Goal: Communication & Community: Answer question/provide support

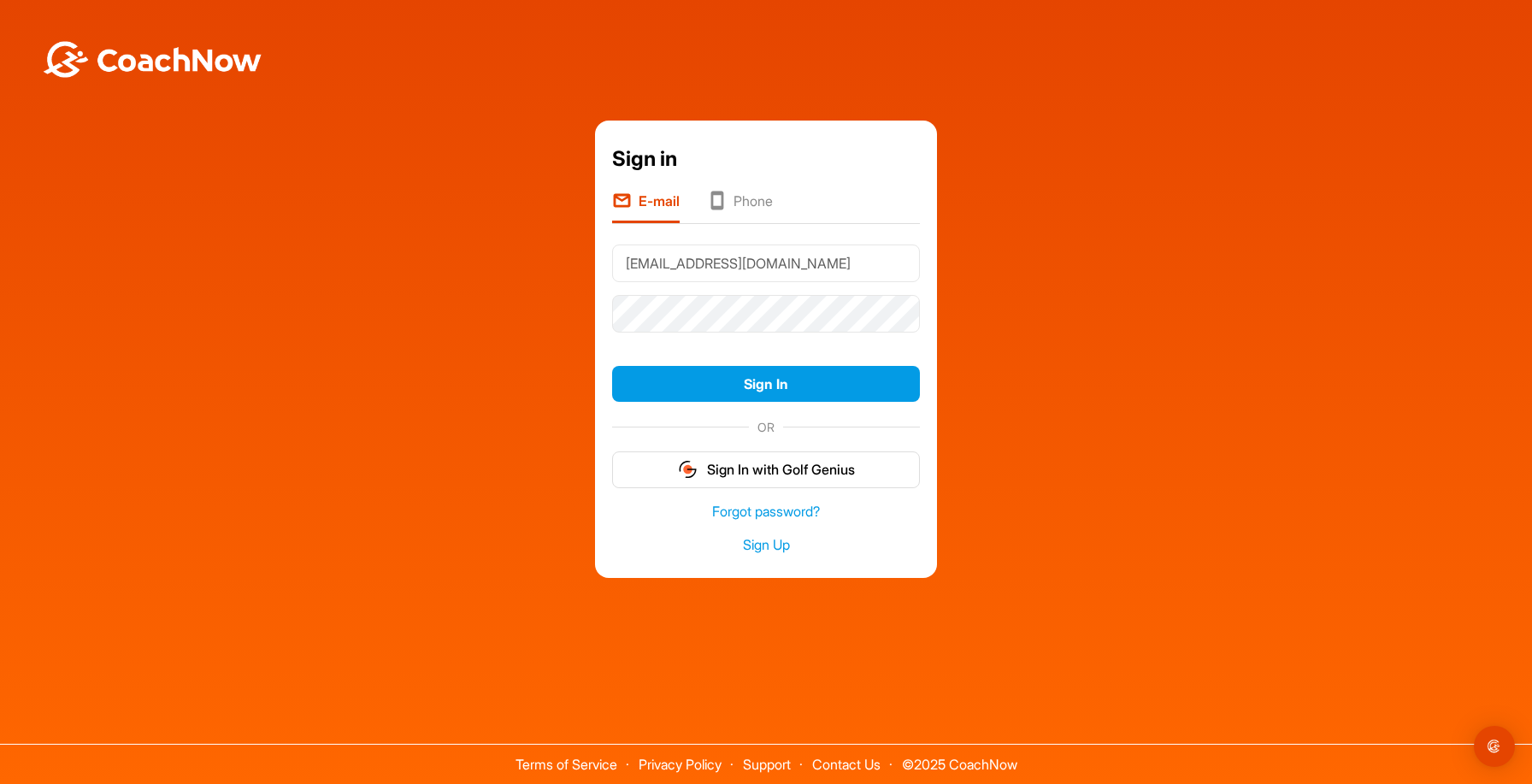
type input "[EMAIL_ADDRESS][DOMAIN_NAME]"
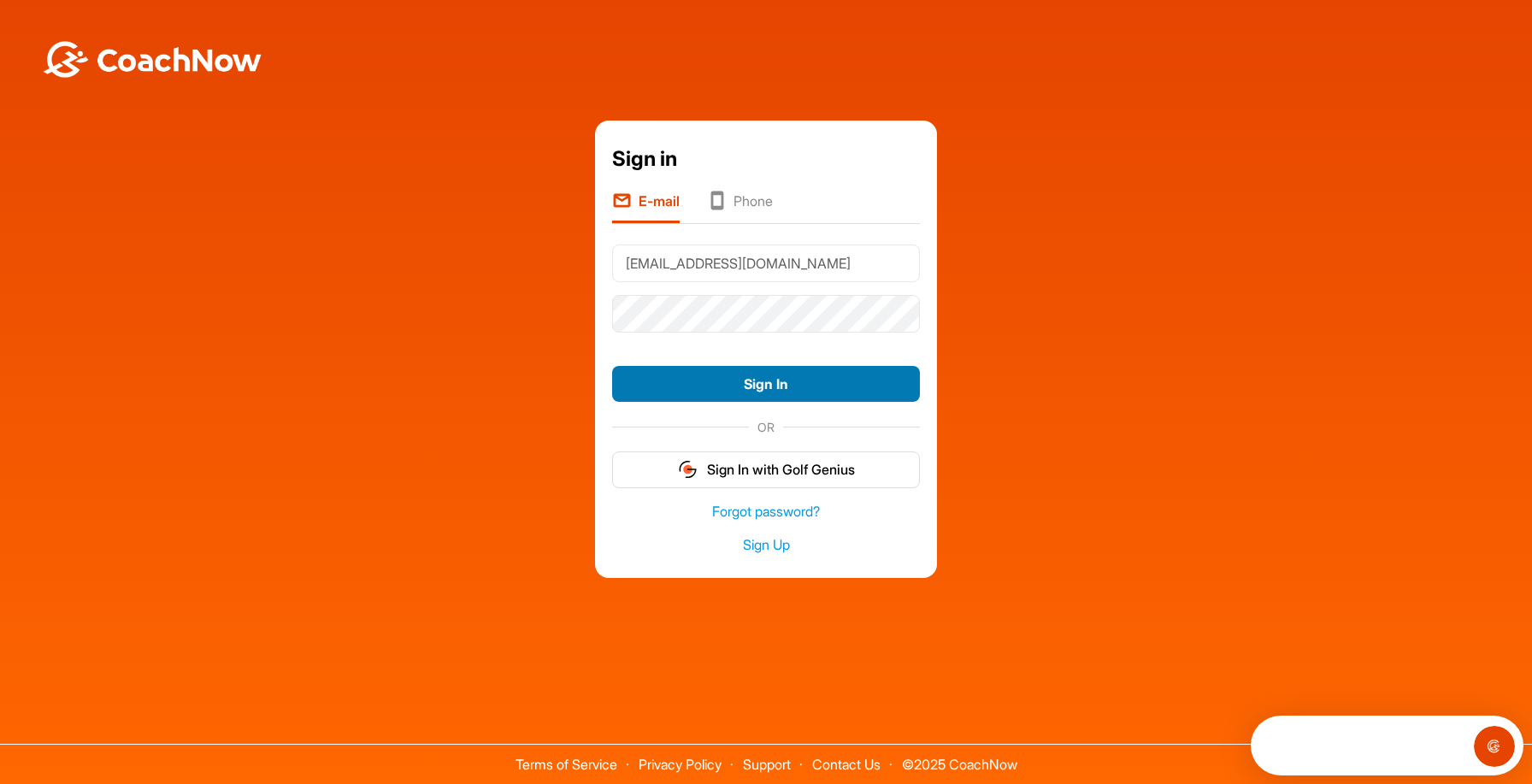
click at [676, 377] on button "Sign In" at bounding box center [766, 383] width 308 height 36
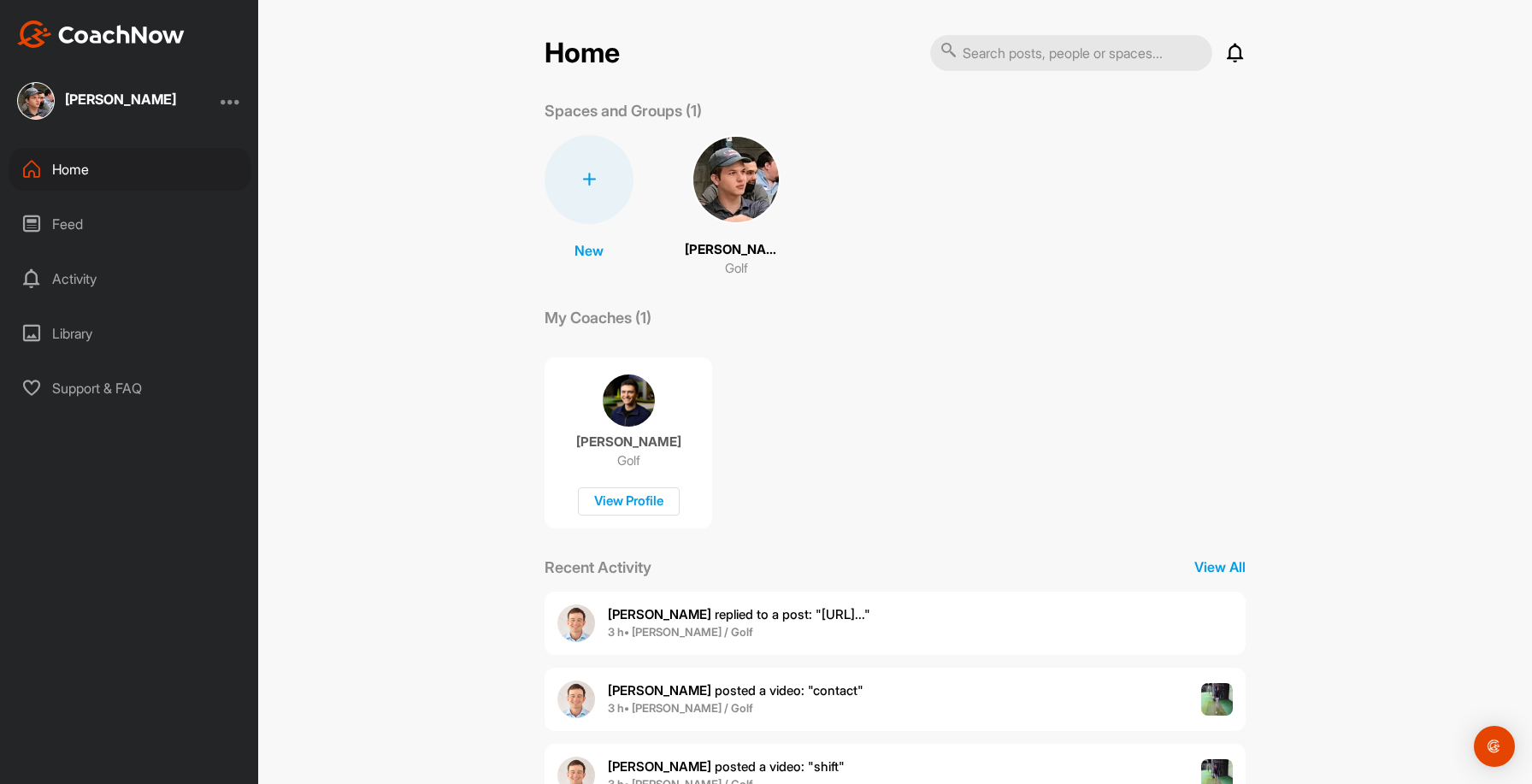
scroll to position [139, 0]
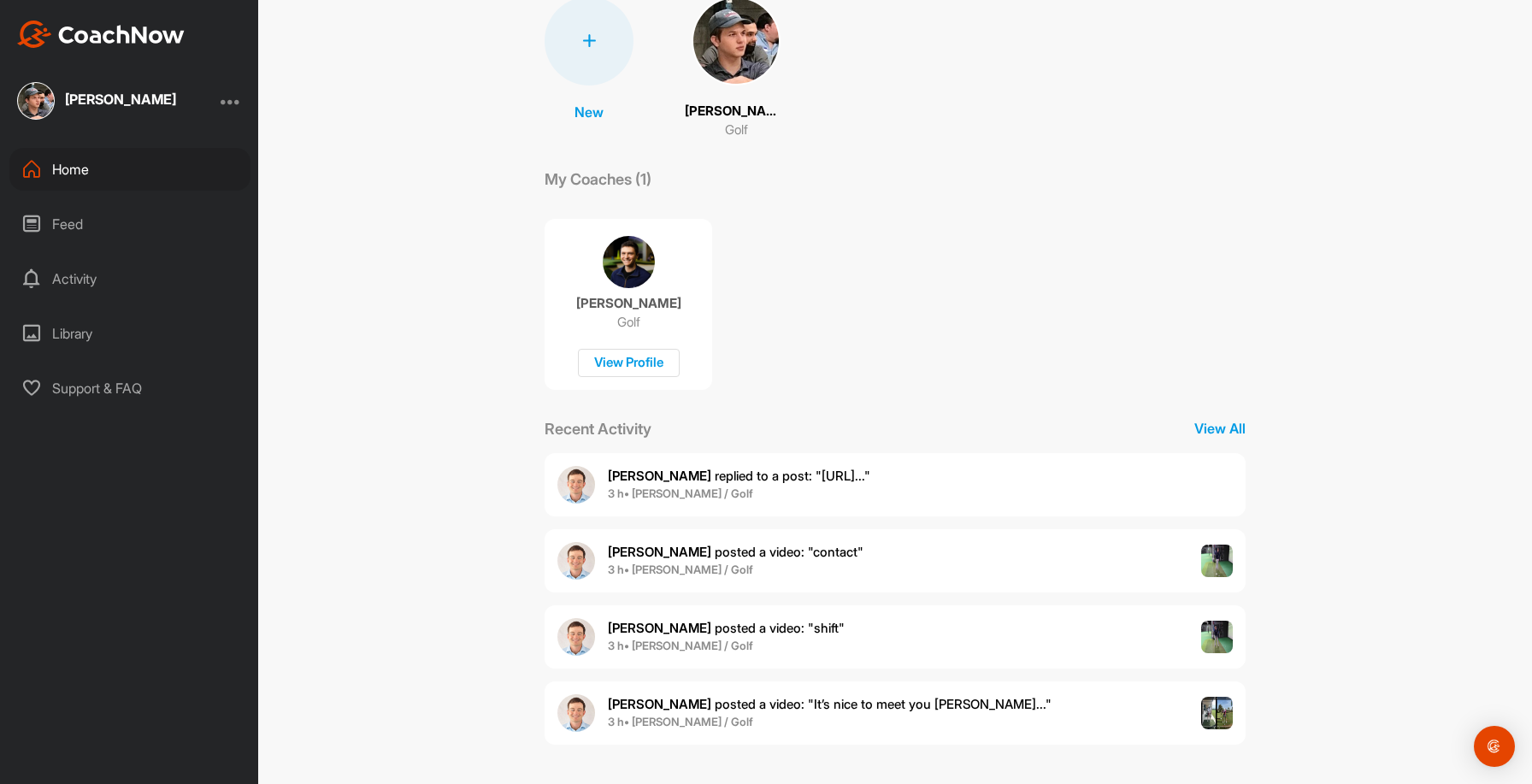
click at [159, 226] on div "Feed" at bounding box center [130, 224] width 242 height 43
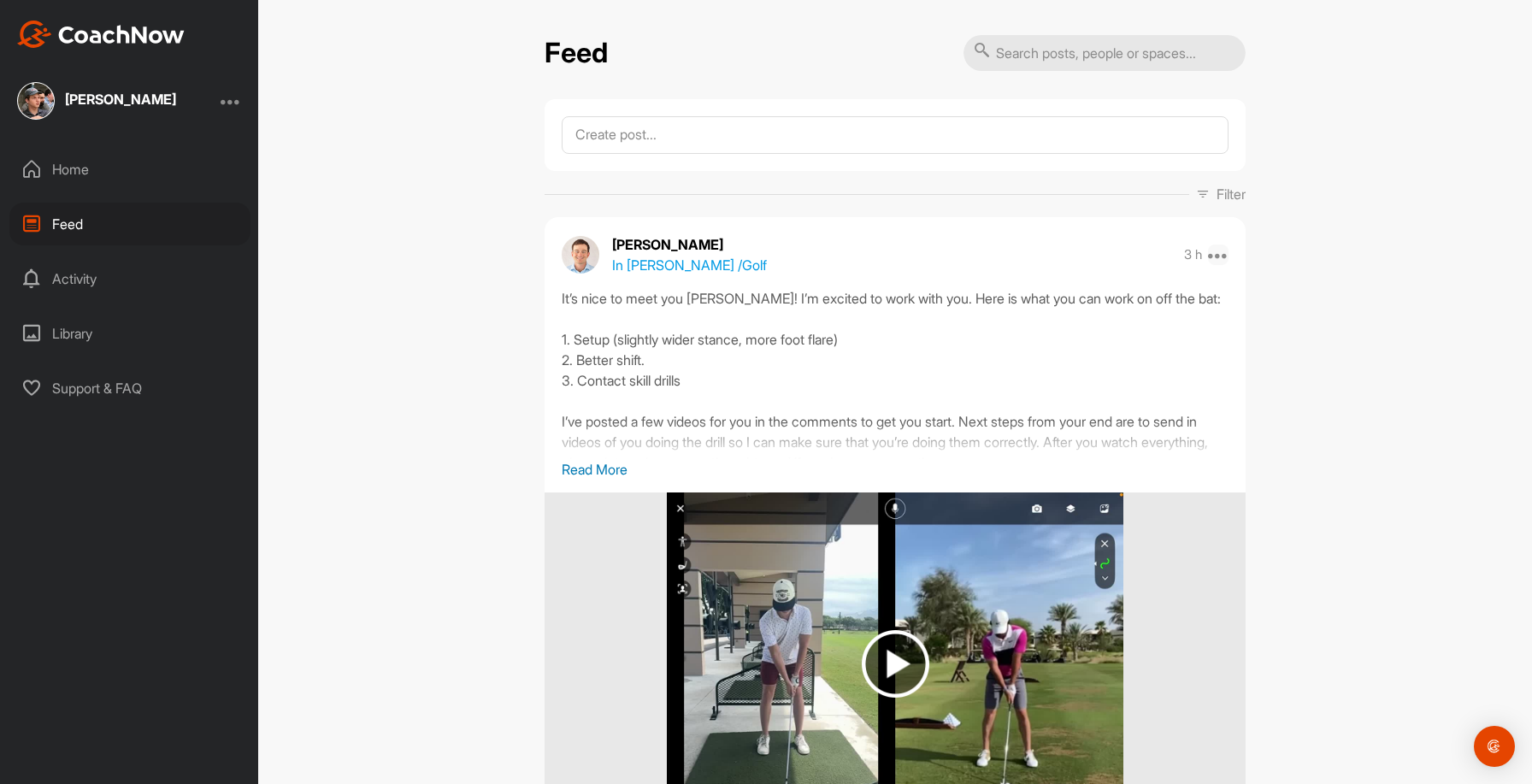
click at [1221, 259] on icon at bounding box center [1219, 254] width 21 height 21
click at [910, 273] on div "[PERSON_NAME] In [PERSON_NAME] / Golf 3 h Report Delete" at bounding box center [895, 254] width 701 height 41
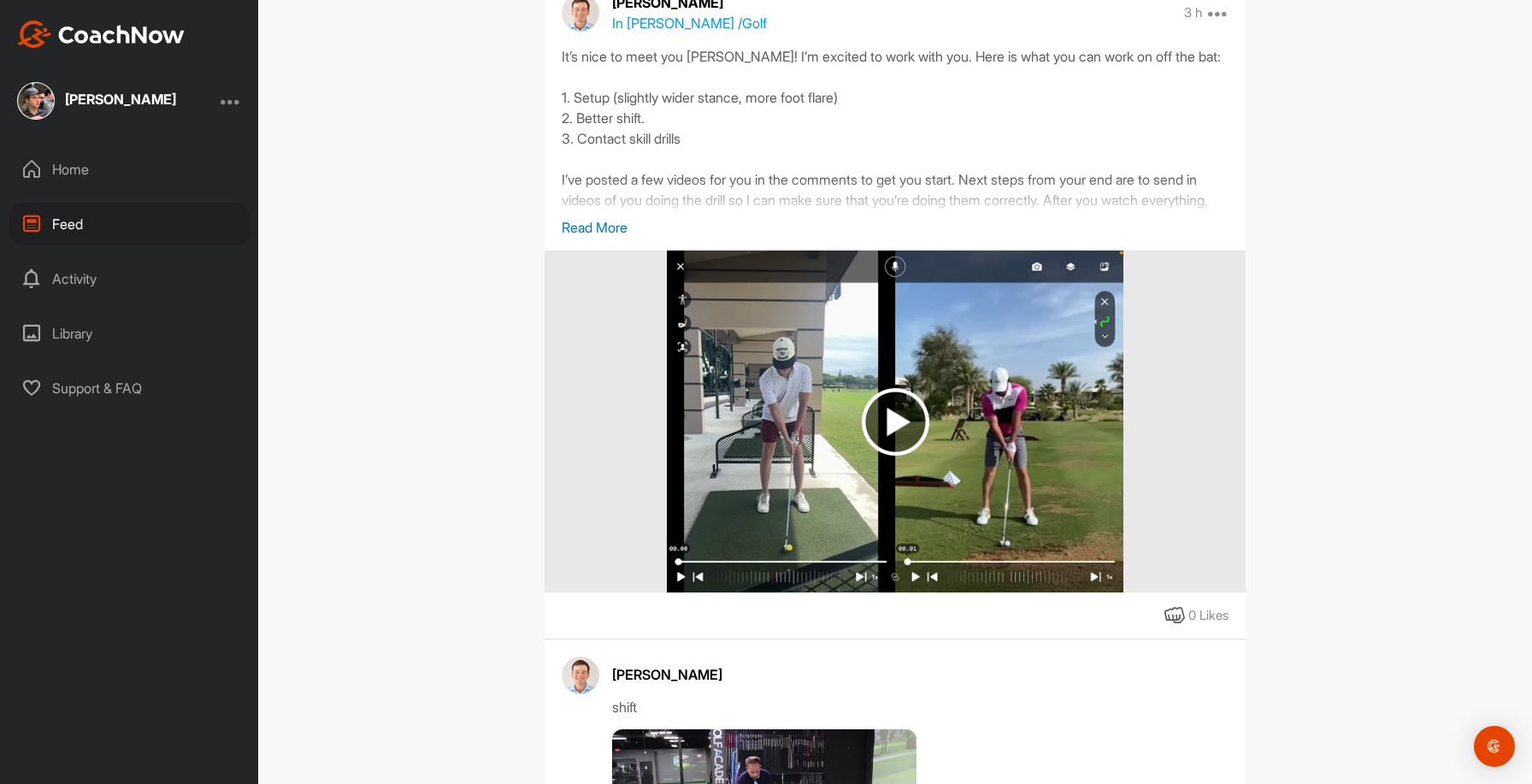
scroll to position [259, 0]
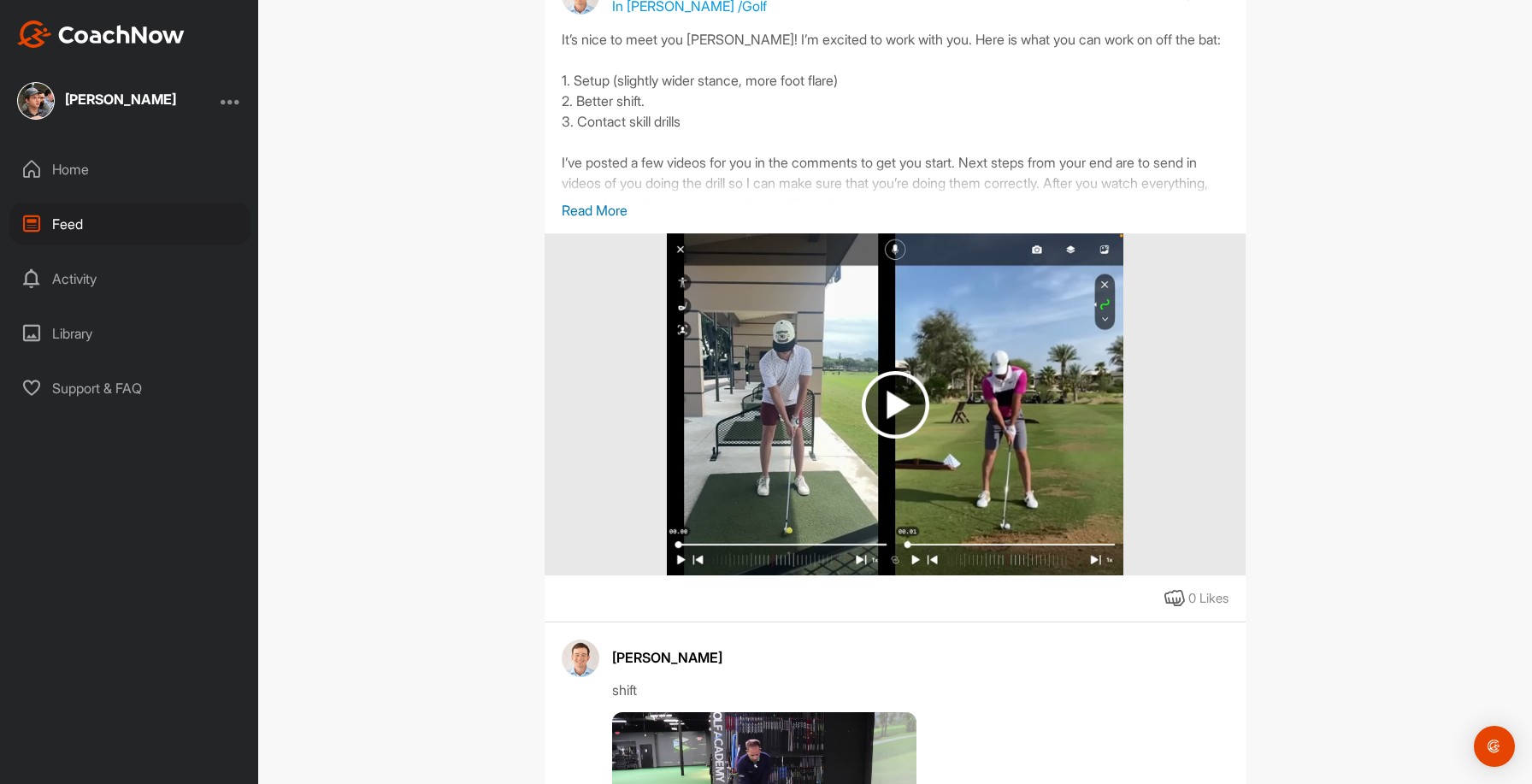
click at [890, 144] on div "It’s nice to meet you [PERSON_NAME]! I’m excited to work with you. Here is what…" at bounding box center [894, 114] width 667 height 171
click at [628, 205] on p "Read More" at bounding box center [894, 211] width 667 height 21
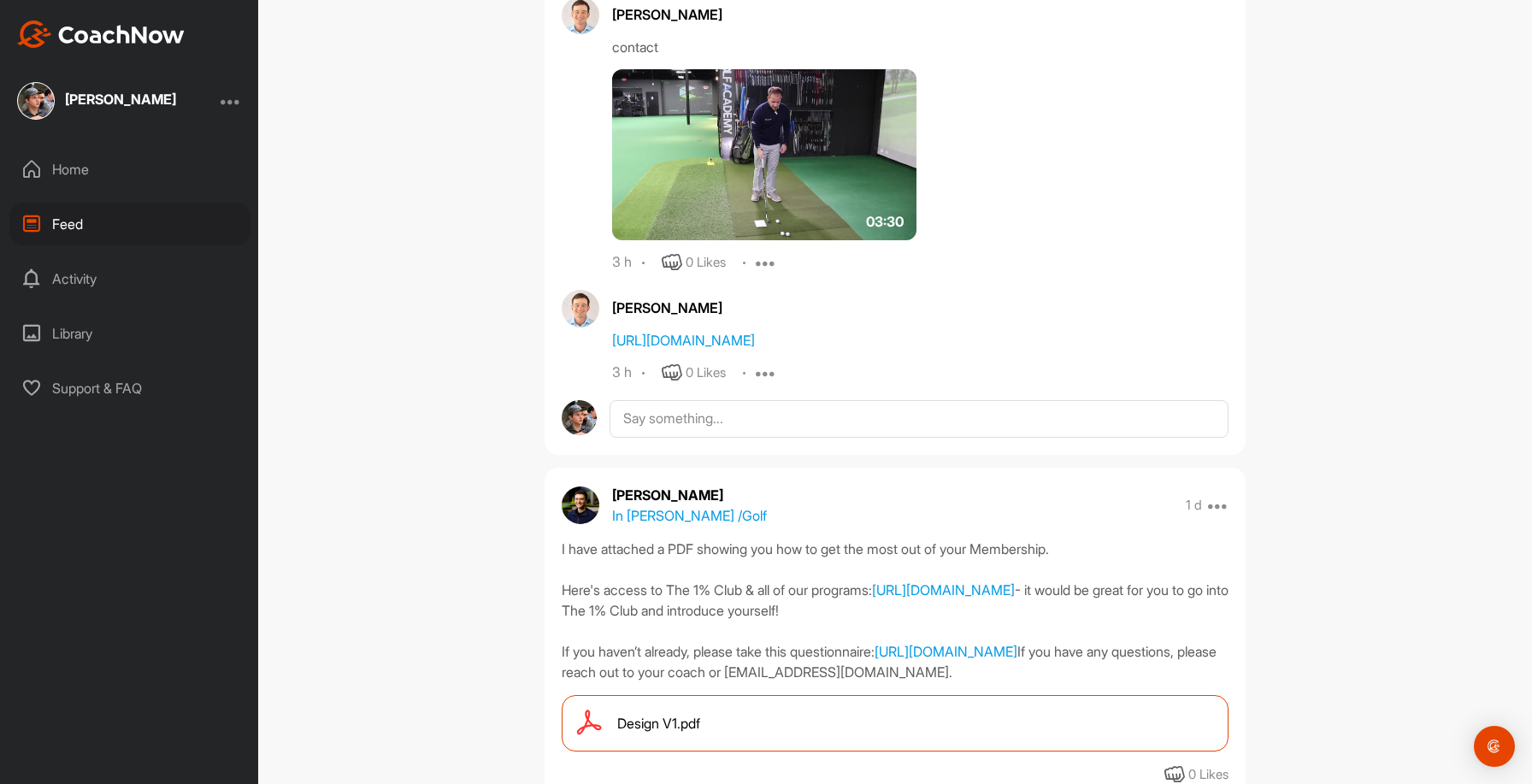
scroll to position [1190, 0]
click at [687, 430] on textarea at bounding box center [919, 418] width 619 height 37
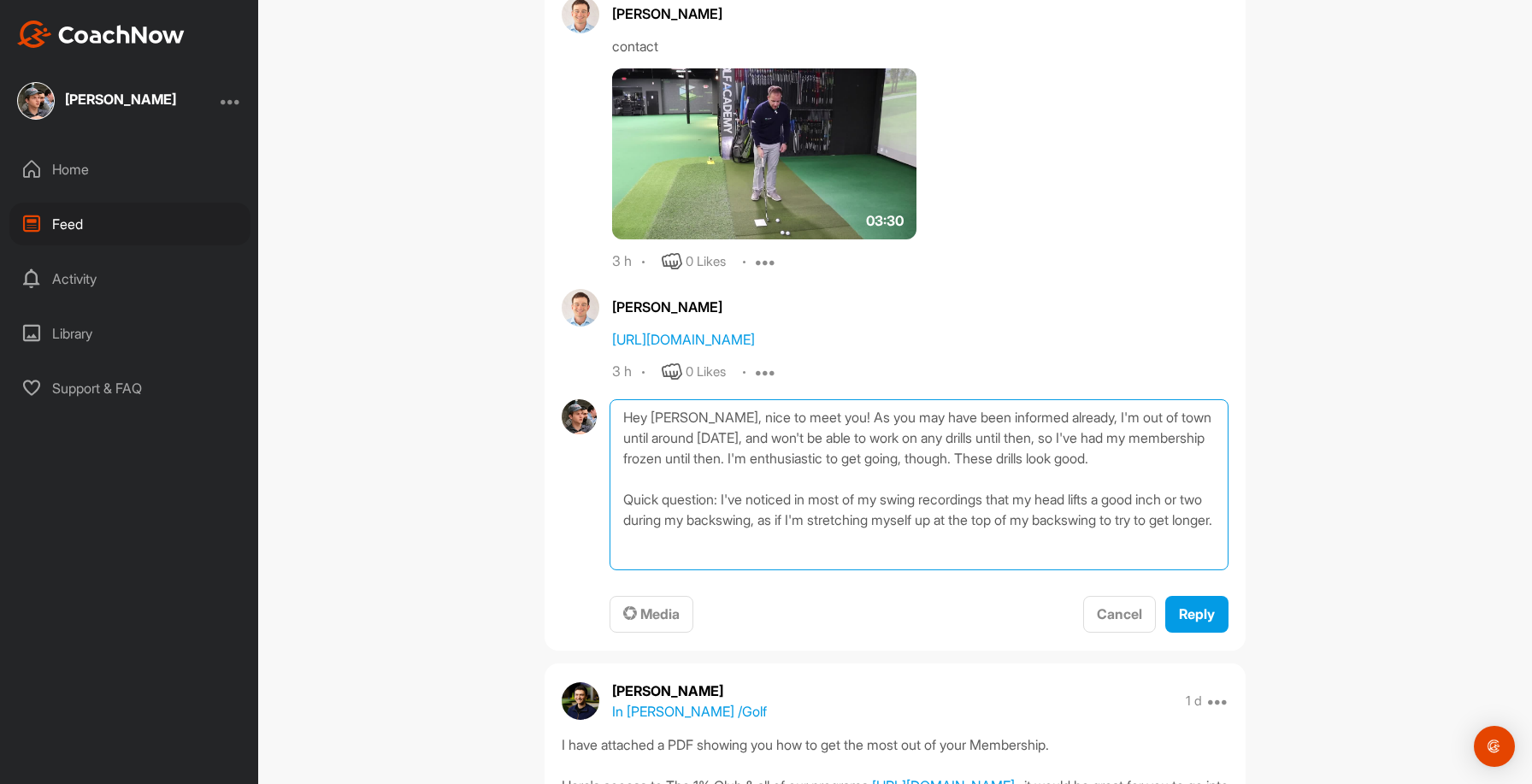
click at [683, 566] on textarea "Hey [PERSON_NAME], nice to meet you! As you may have been informed already, I'm…" at bounding box center [919, 484] width 619 height 171
click at [820, 565] on textarea "Hey [PERSON_NAME], nice to meet you! As you may have been informed already, I'm…" at bounding box center [919, 484] width 619 height 171
click at [1091, 543] on textarea "Hey [PERSON_NAME], nice to meet you! As you may have been informed already, I'm…" at bounding box center [919, 484] width 619 height 171
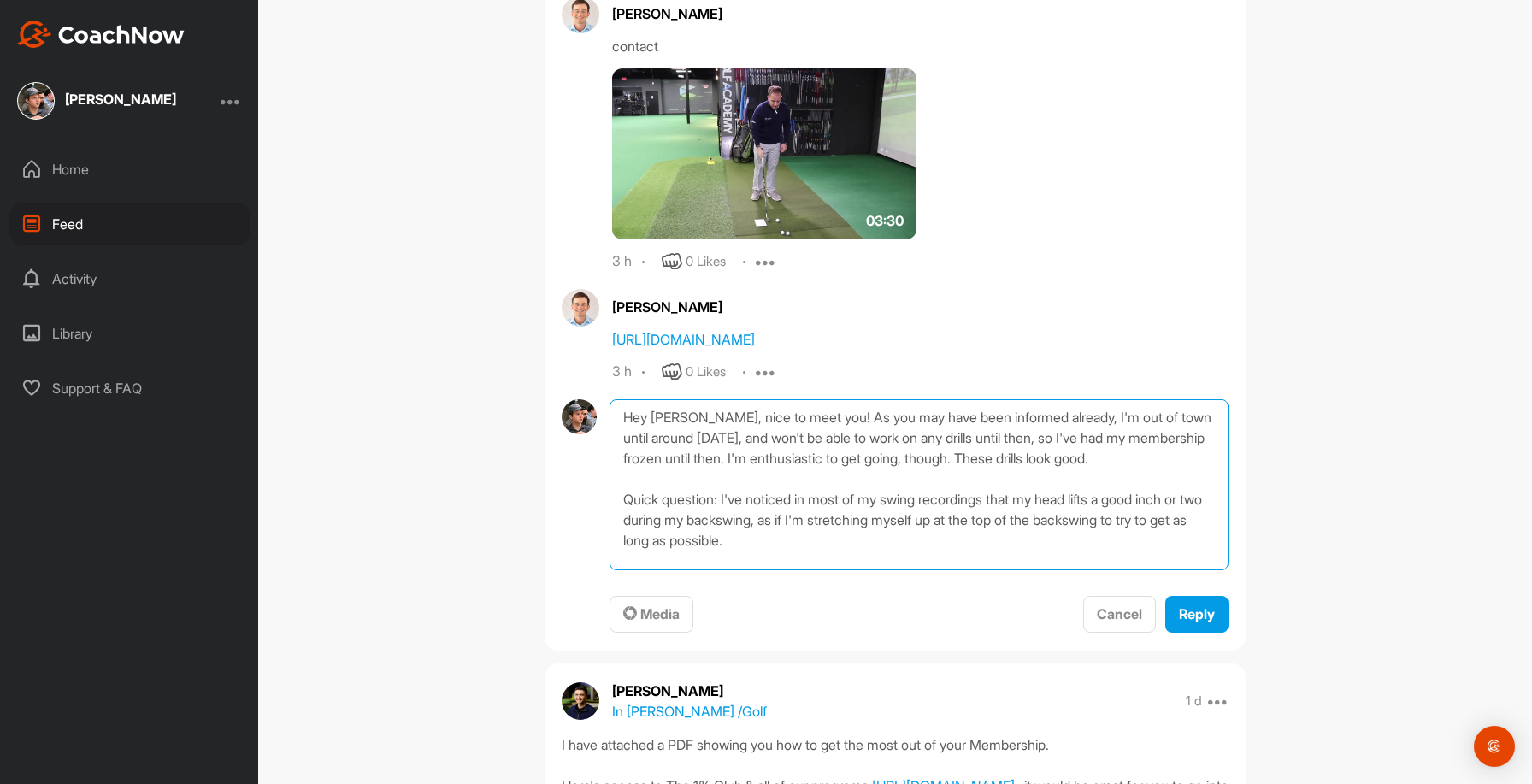
click at [783, 556] on textarea "Hey [PERSON_NAME], nice to meet you! As you may have been informed already, I'm…" at bounding box center [919, 484] width 619 height 171
click at [819, 561] on textarea "Hey [PERSON_NAME], nice to meet you! As you may have been informed already, I'm…" at bounding box center [919, 484] width 619 height 171
click at [794, 561] on textarea "Hey [PERSON_NAME], nice to meet you! As you may have been informed already, I'm…" at bounding box center [919, 484] width 619 height 171
click at [1023, 559] on textarea "Hey [PERSON_NAME], nice to meet you! As you may have been informed already, I'm…" at bounding box center [919, 484] width 619 height 171
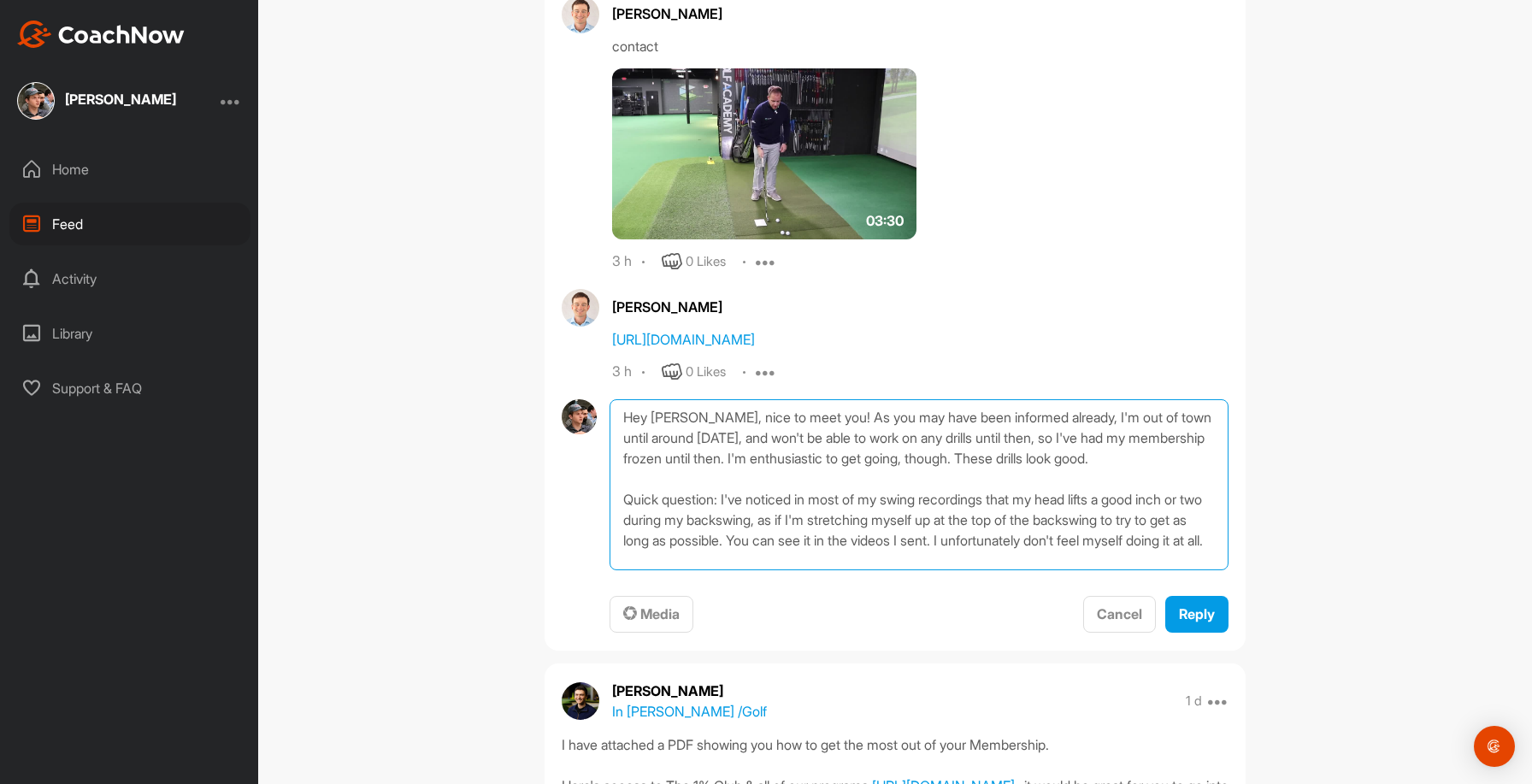
click at [760, 571] on textarea "Hey [PERSON_NAME], nice to meet you! As you may have been informed already, I'm…" at bounding box center [919, 484] width 619 height 171
click at [720, 510] on textarea "Hey [PERSON_NAME], nice to meet you! As you may have been informed already, I'm…" at bounding box center [919, 484] width 619 height 171
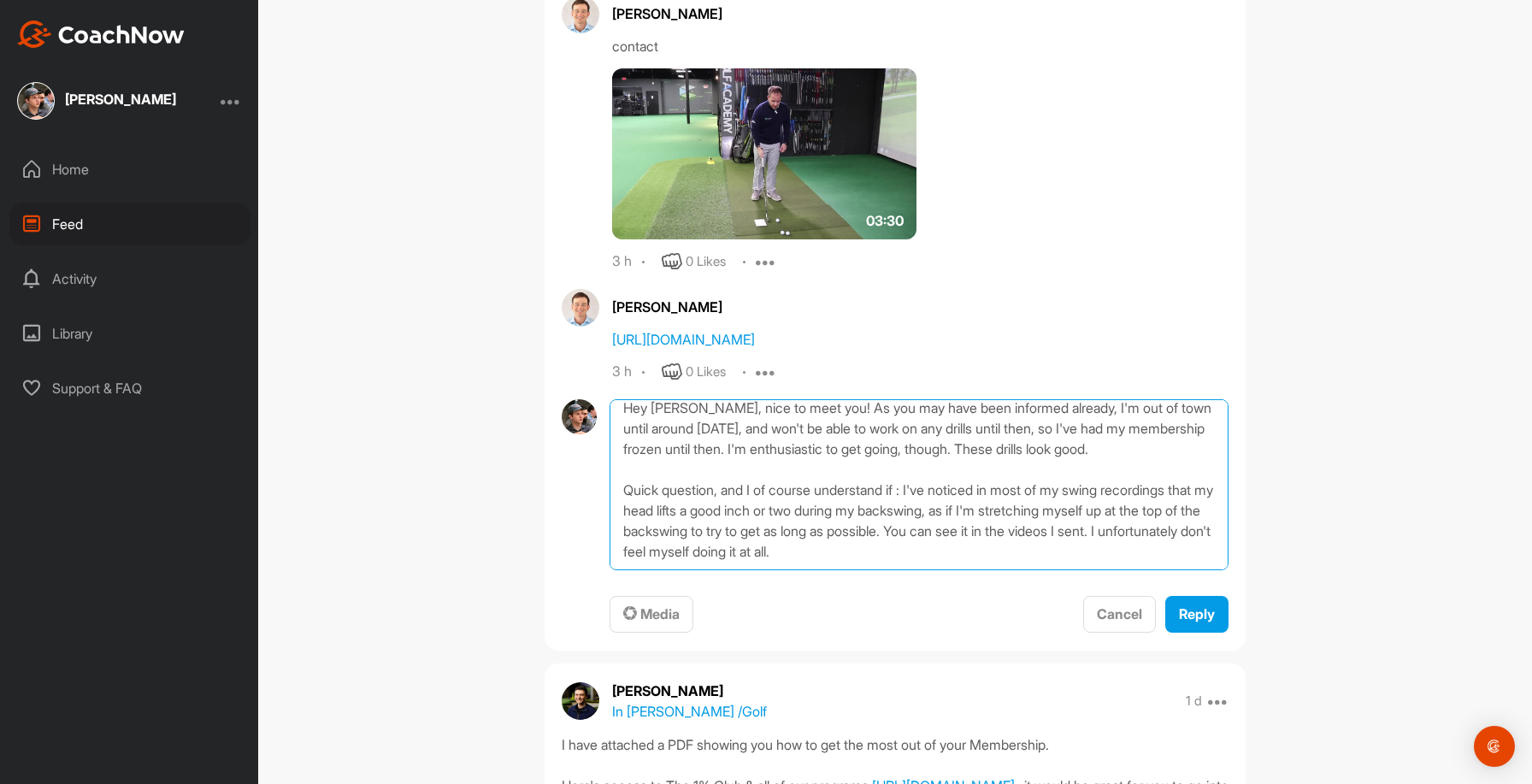
click at [721, 516] on textarea "Hey [PERSON_NAME], nice to meet you! As you may have been informed already, I'm…" at bounding box center [919, 484] width 619 height 171
drag, startPoint x: 1026, startPoint y: 513, endPoint x: 827, endPoint y: 514, distance: 199.0
click at [827, 514] on textarea "Hey [PERSON_NAME], nice to meet you! As you may have been informed already, I'm…" at bounding box center [919, 484] width 619 height 171
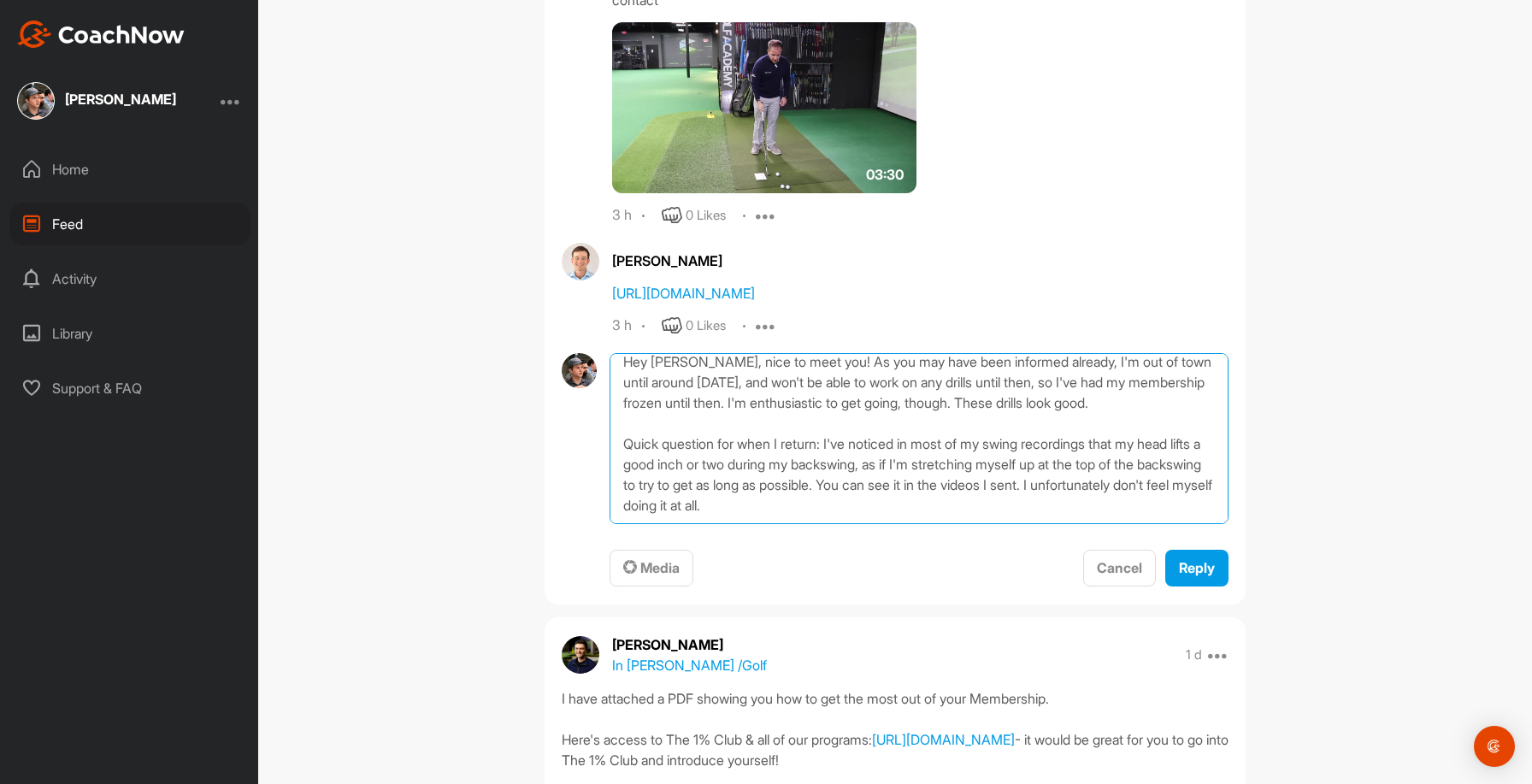
scroll to position [1240, 0]
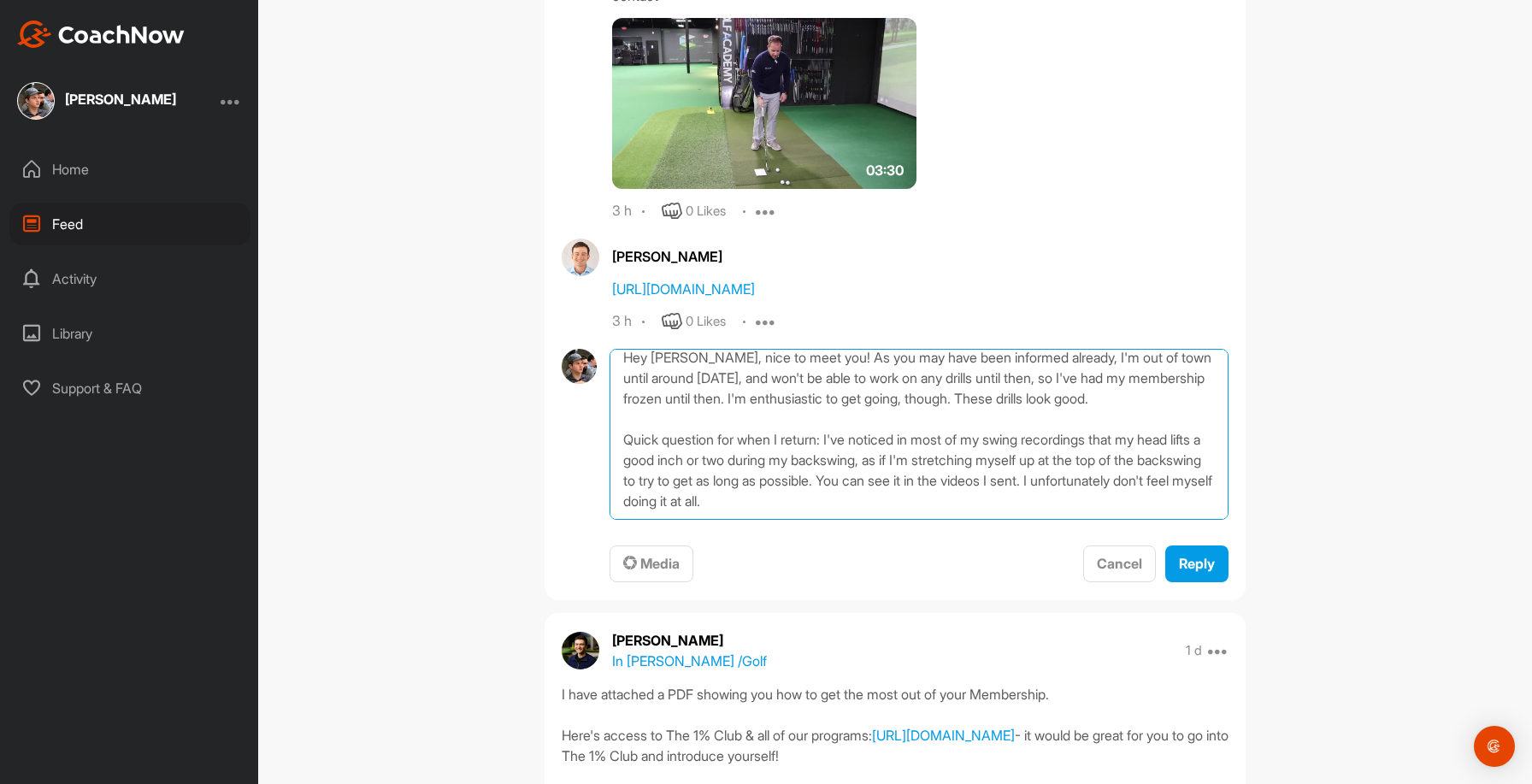
click at [978, 520] on textarea "Hey [PERSON_NAME], nice to meet you! As you may have been informed already, I'm…" at bounding box center [919, 433] width 619 height 171
type textarea "Hey [PERSON_NAME], nice to meet you! As you may have been informed already, I'm…"
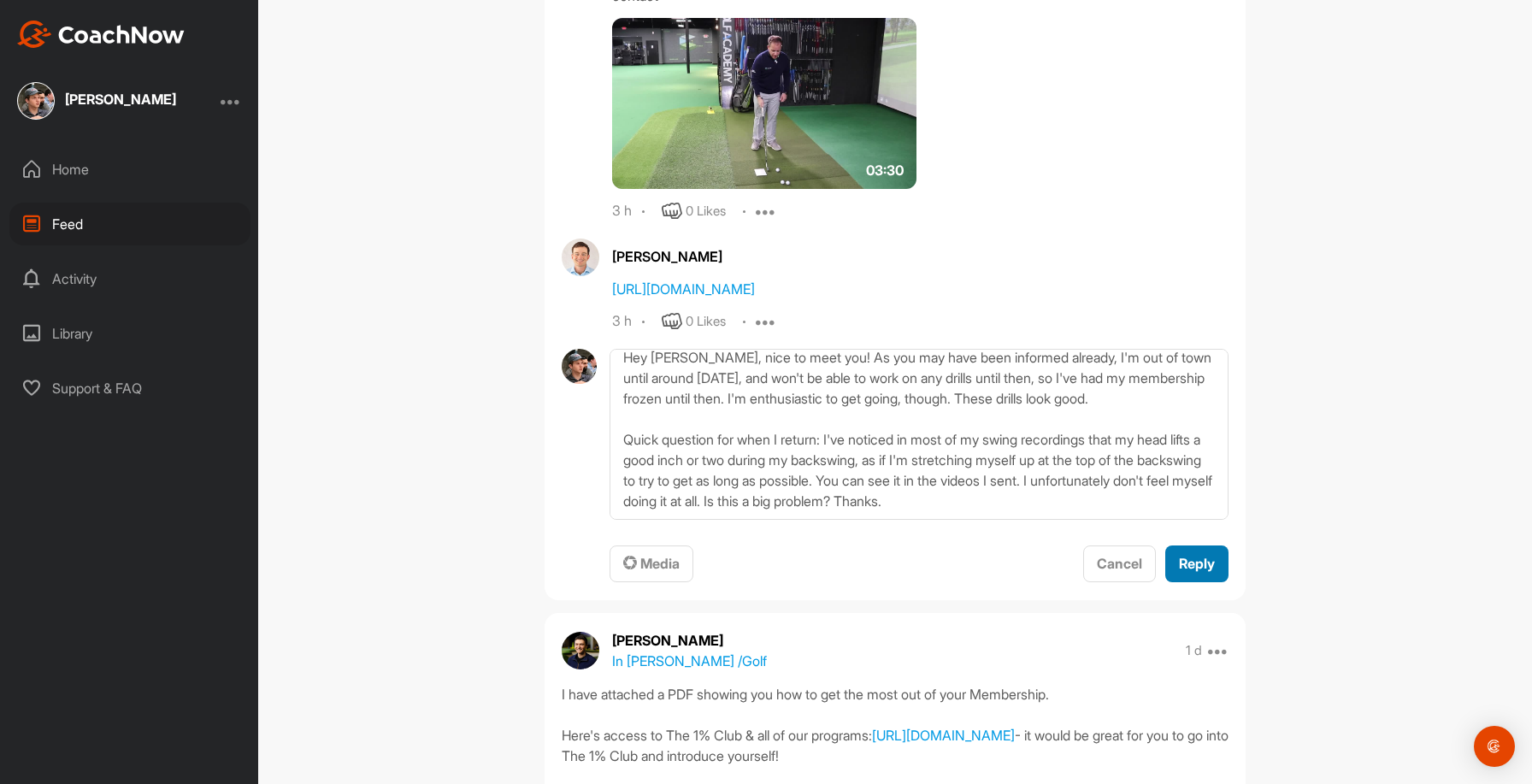
click at [1198, 573] on div "Reply" at bounding box center [1197, 563] width 36 height 21
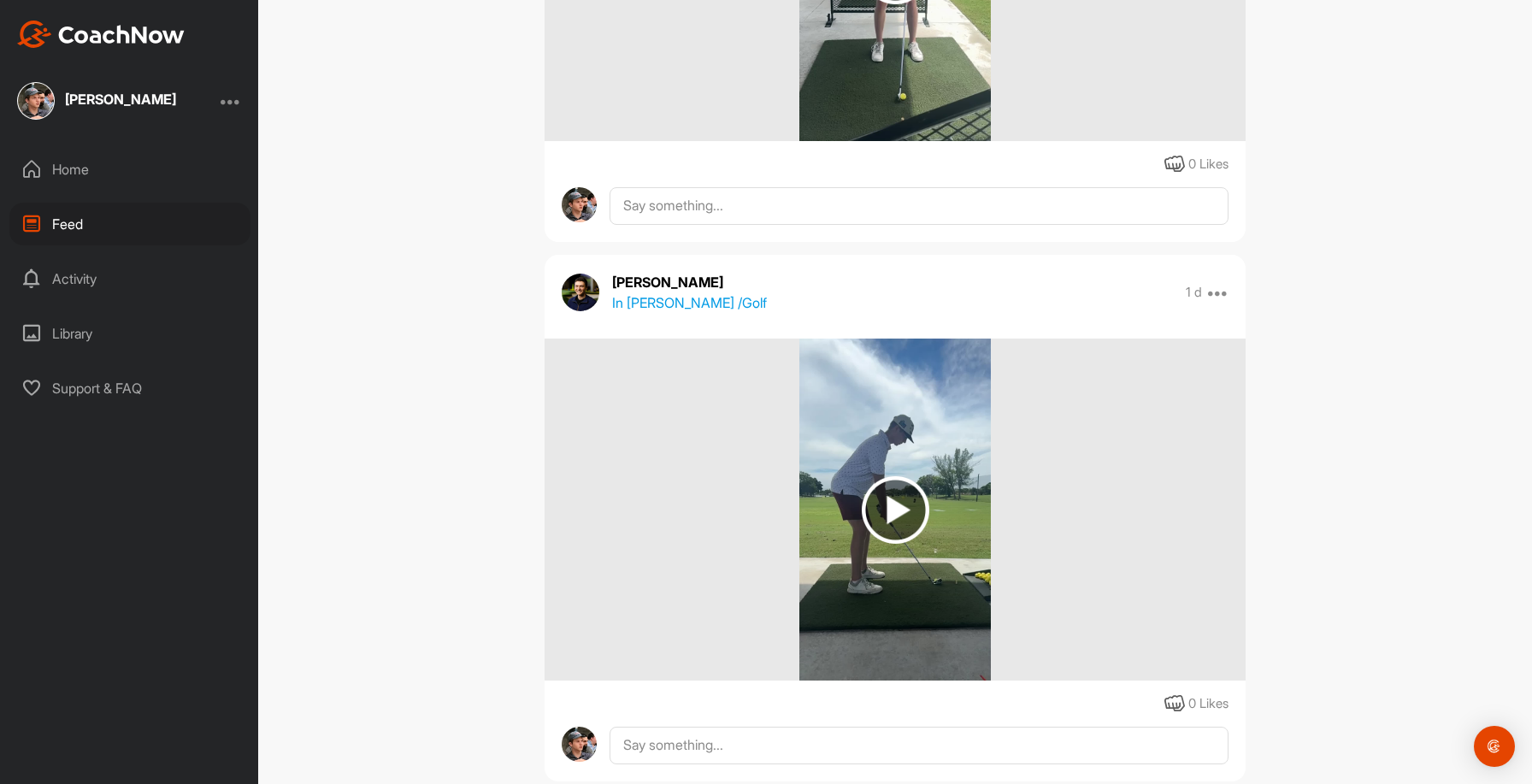
scroll to position [3598, 0]
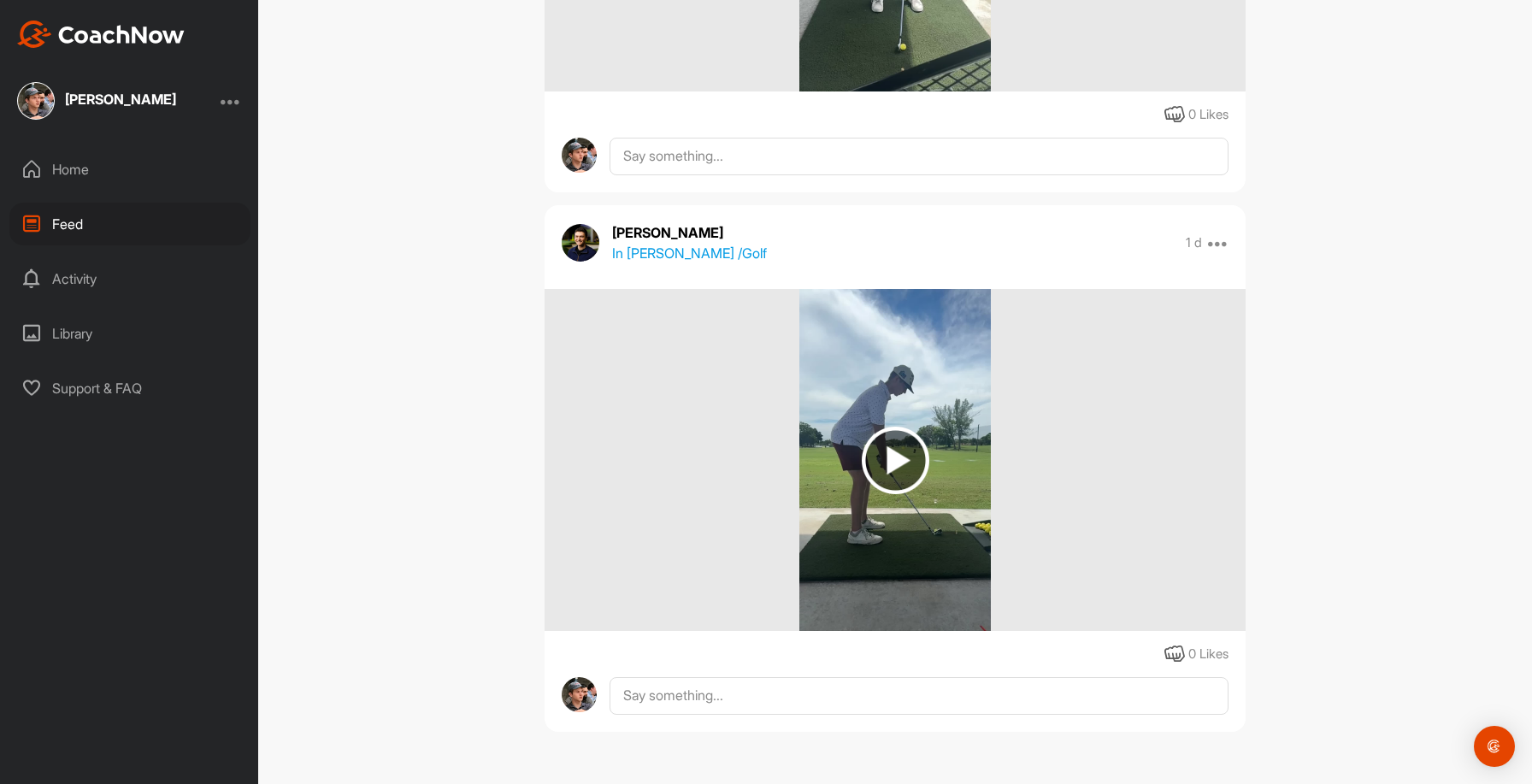
click at [895, 459] on img at bounding box center [895, 461] width 67 height 67
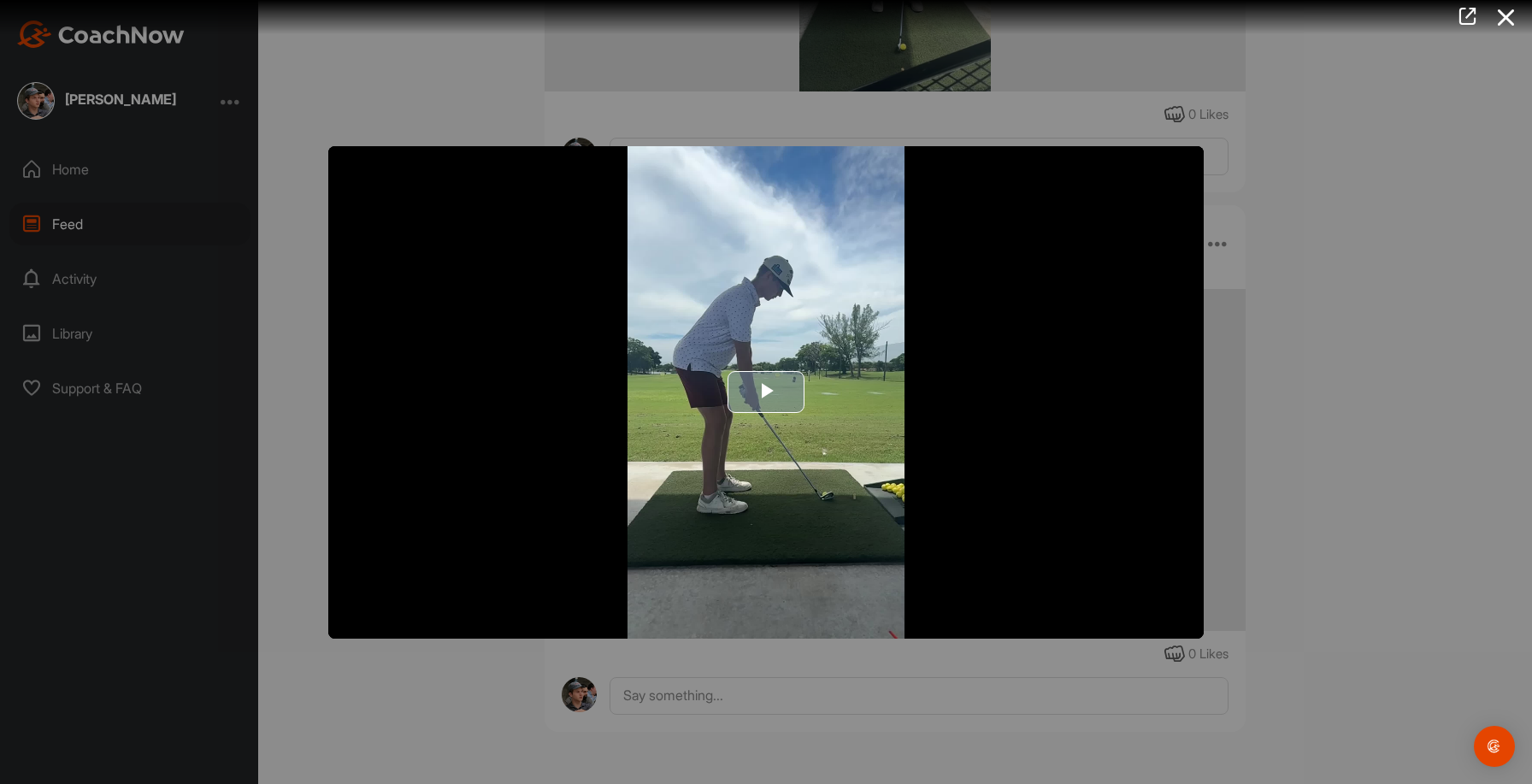
click at [766, 392] on span "Video Player" at bounding box center [766, 392] width 0 height 0
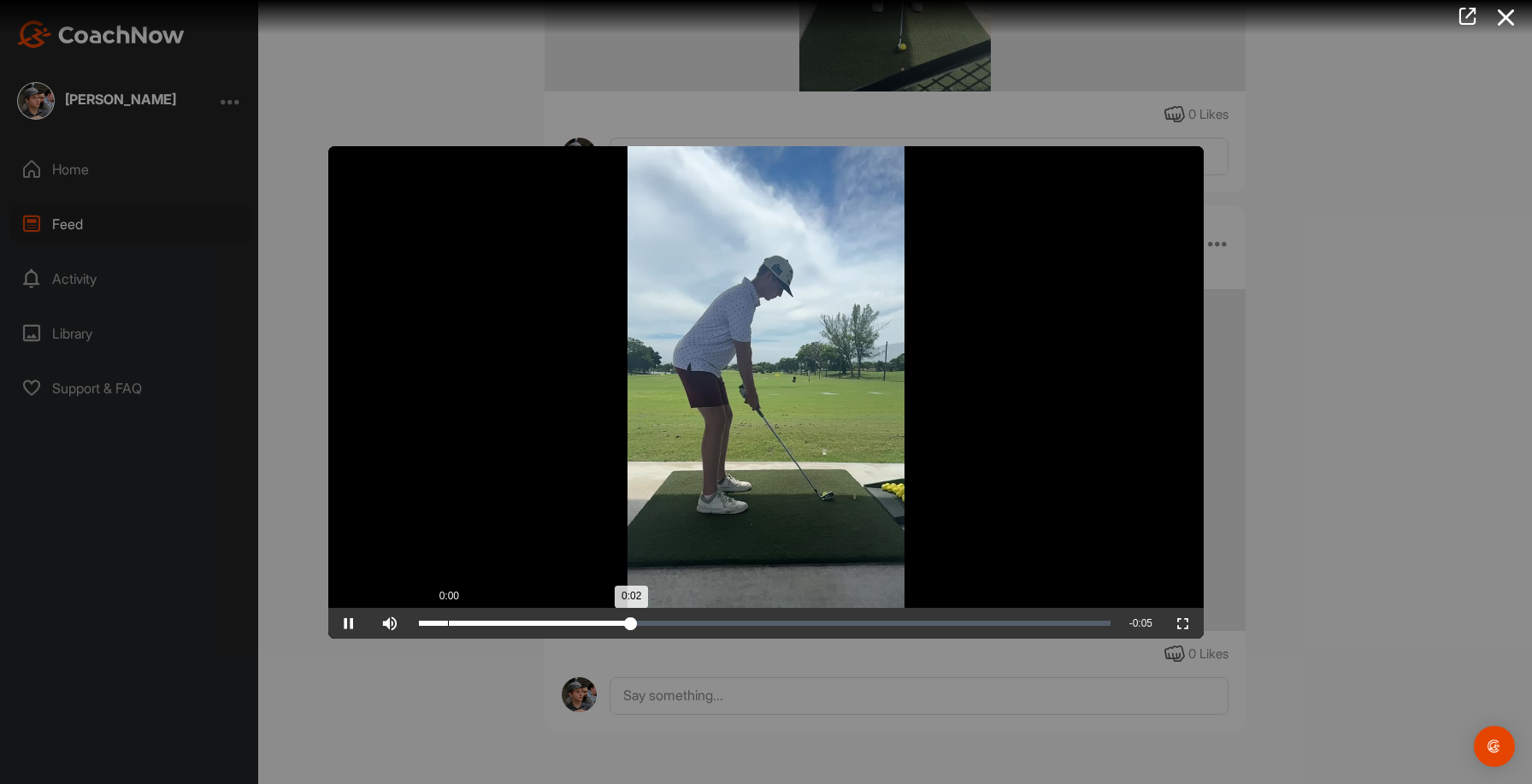
click at [480, 623] on div "Loaded : 30.84% 0:00 0:02" at bounding box center [765, 624] width 692 height 6
click at [351, 624] on span "Video Player" at bounding box center [349, 624] width 41 height 0
click at [1353, 192] on div at bounding box center [766, 392] width 1532 height 784
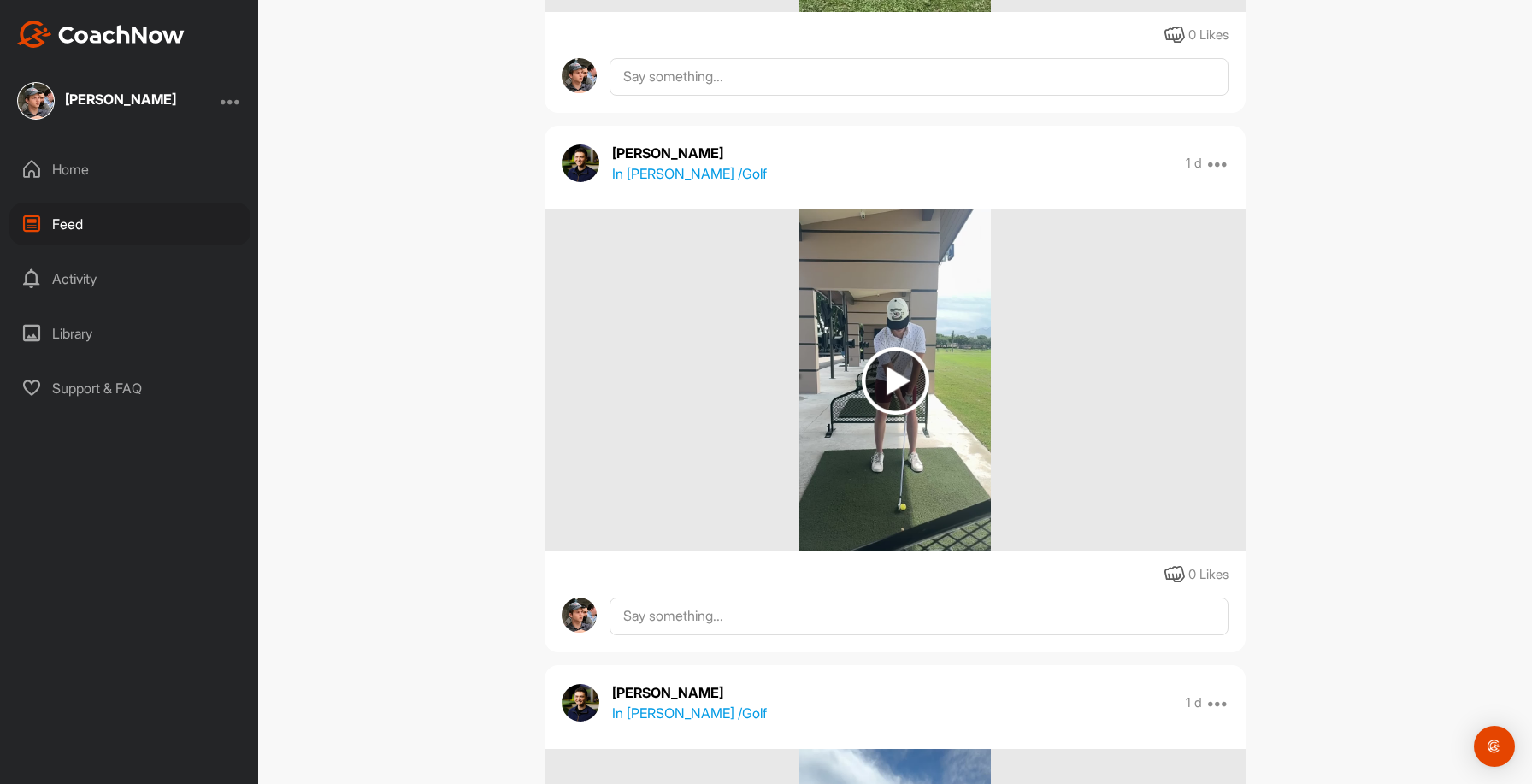
scroll to position [3084, 0]
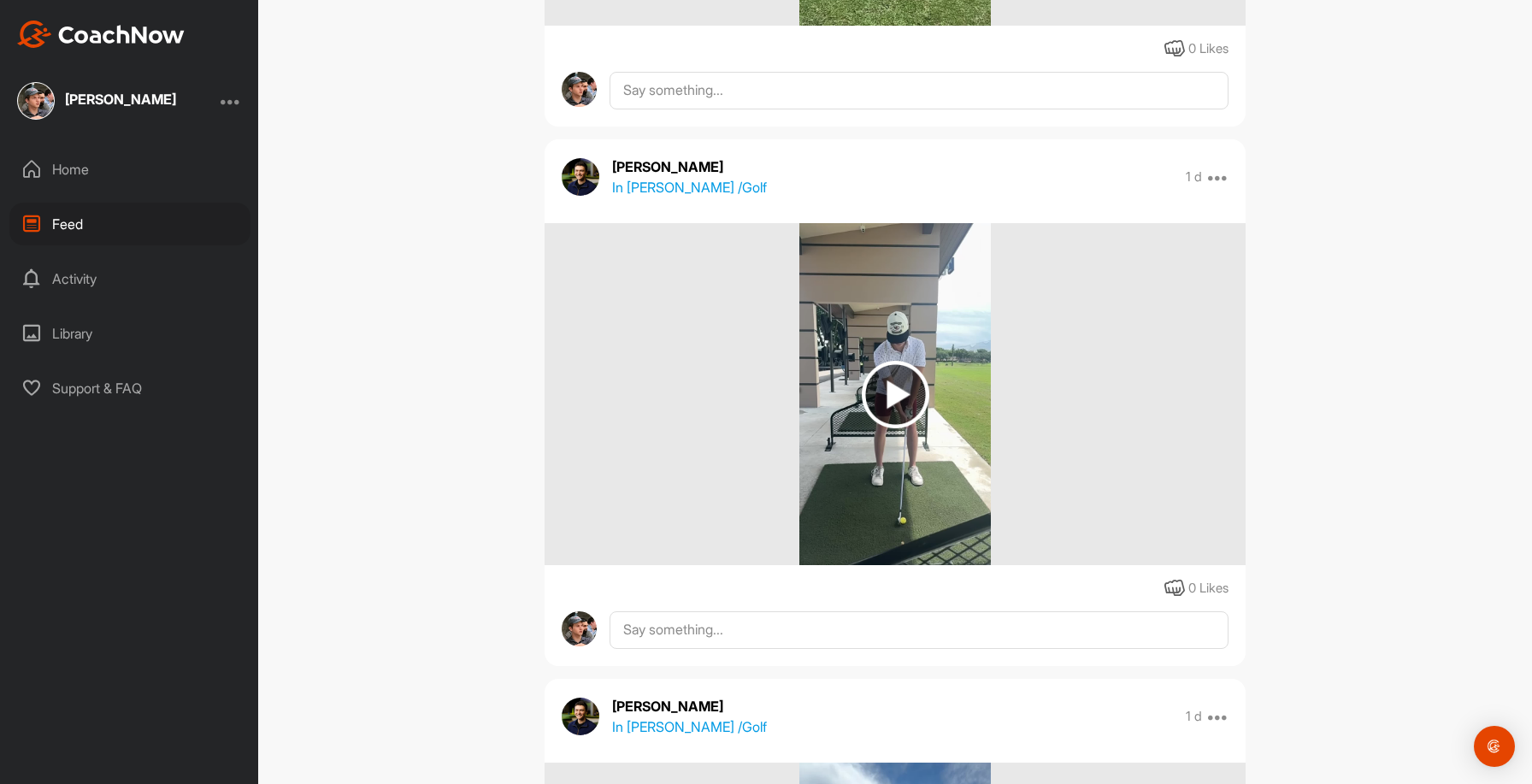
click at [911, 387] on img at bounding box center [895, 393] width 192 height 342
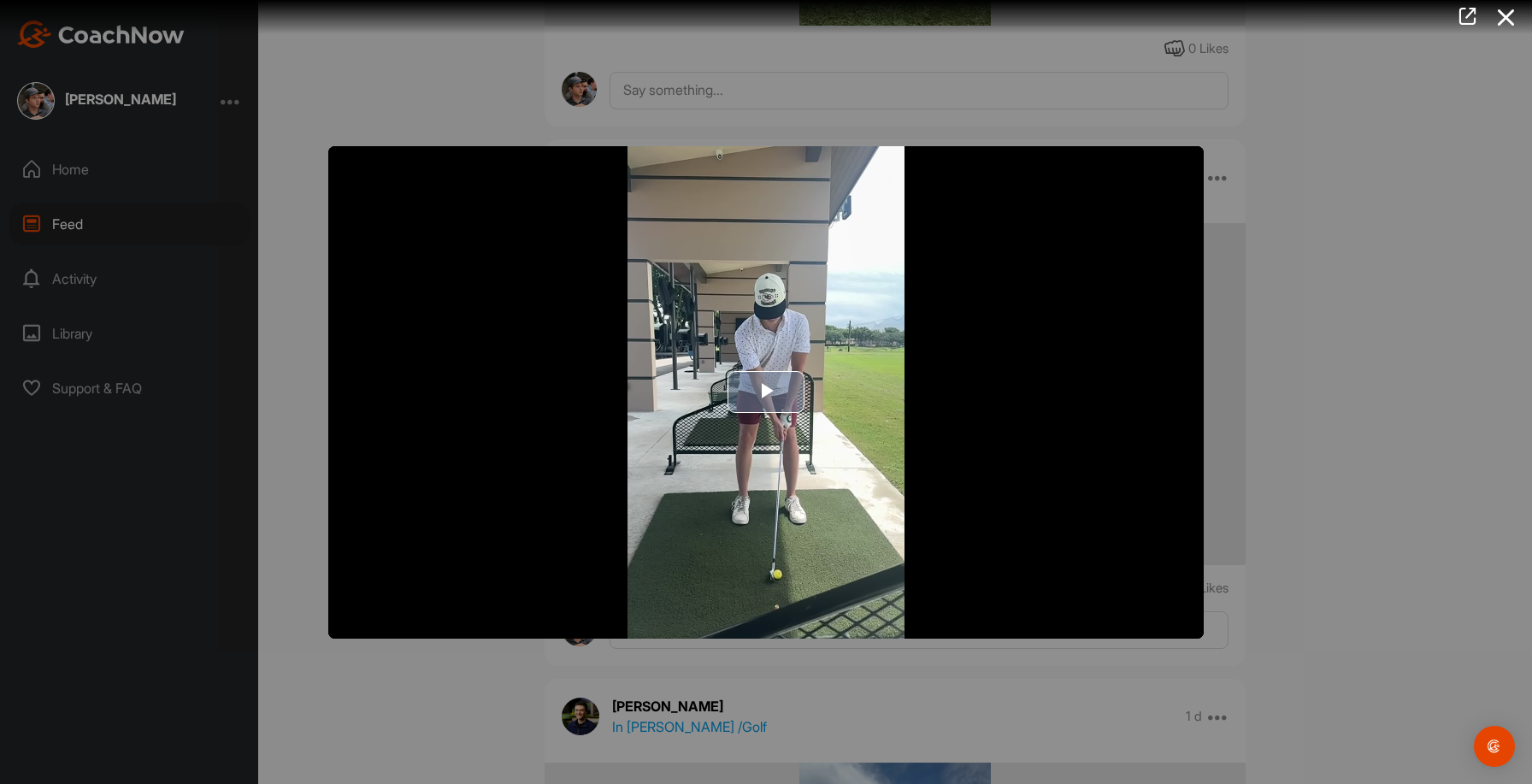
click at [766, 392] on span "Video Player" at bounding box center [766, 392] width 0 height 0
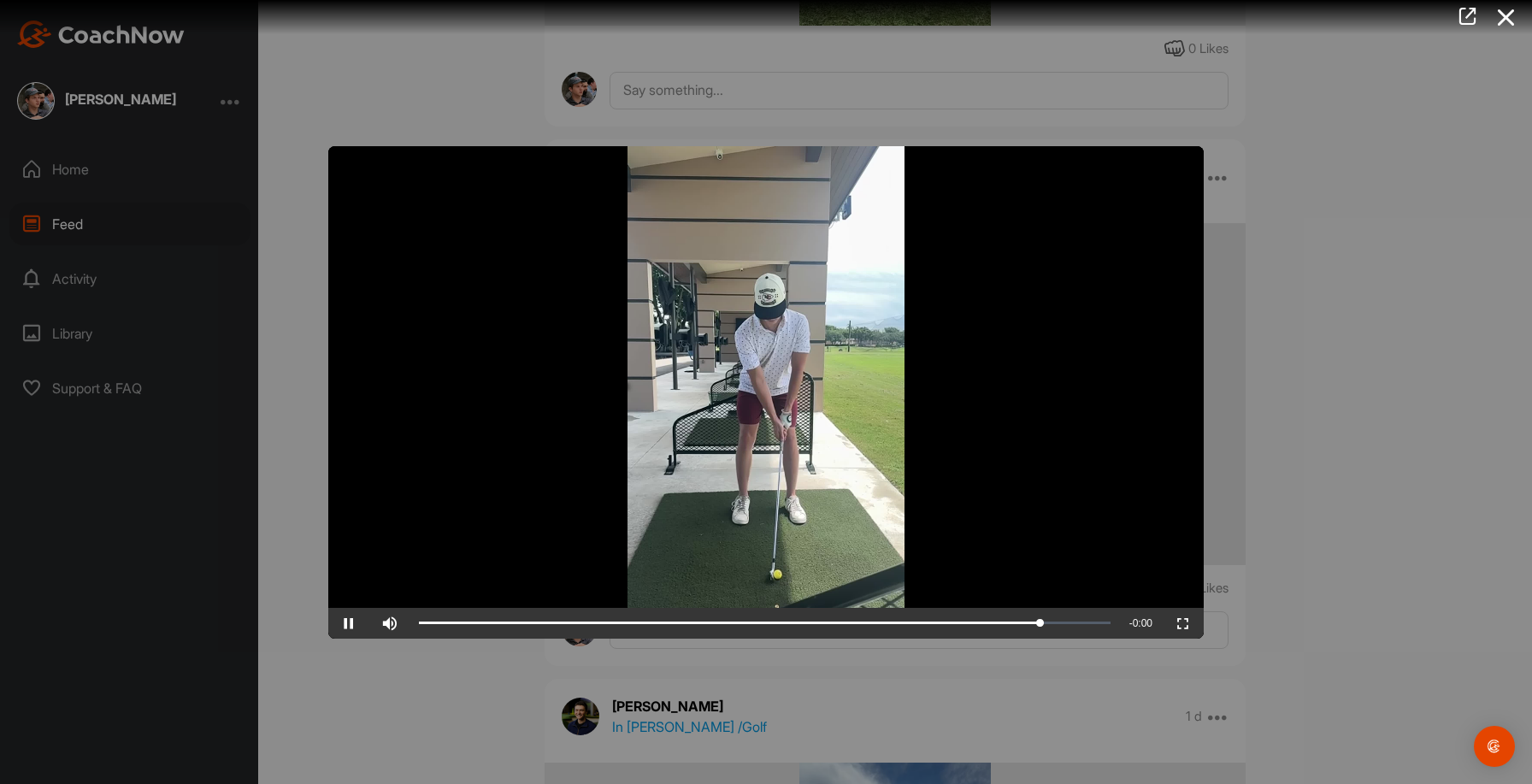
click at [1325, 319] on div at bounding box center [766, 392] width 1532 height 784
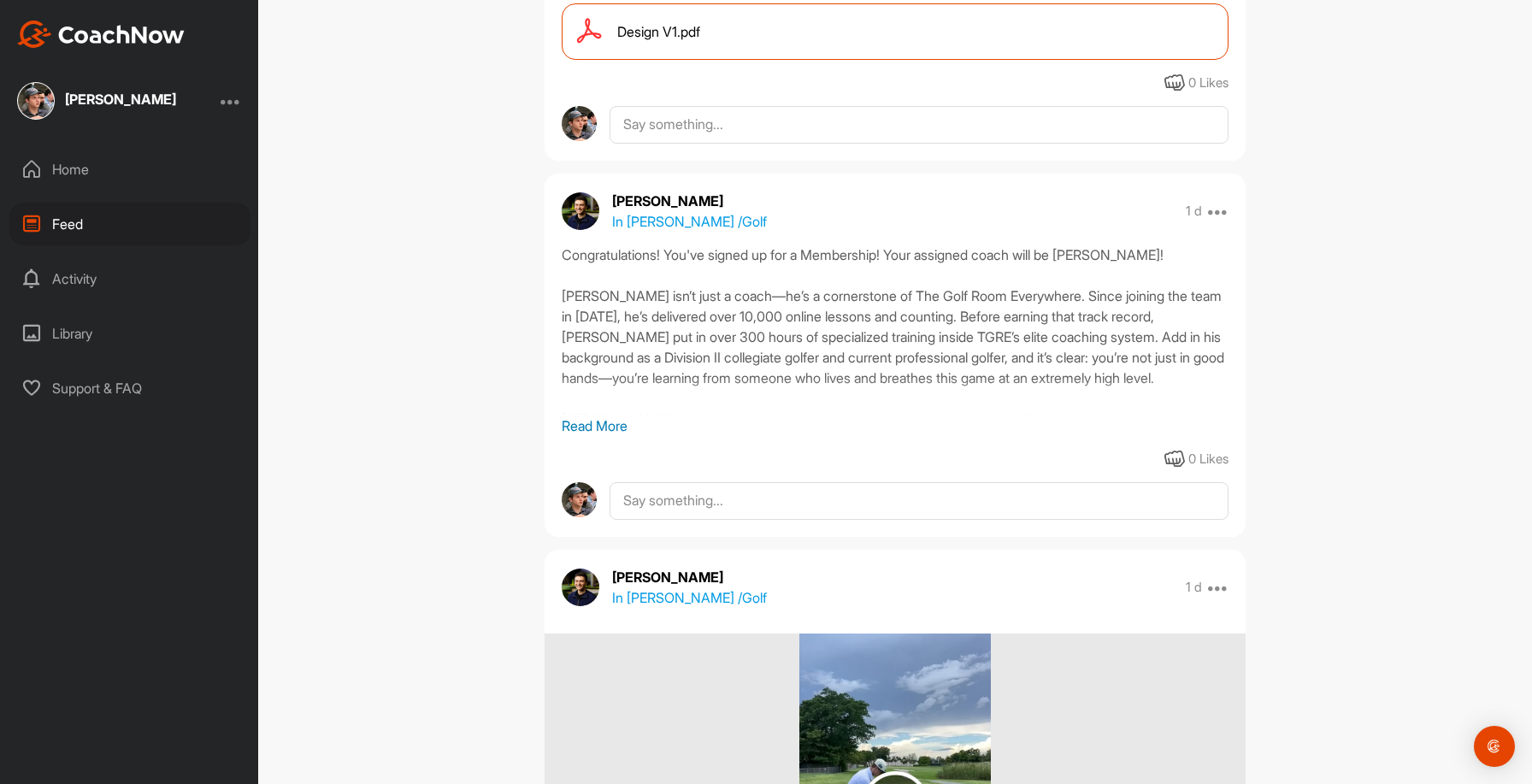
scroll to position [2142, 0]
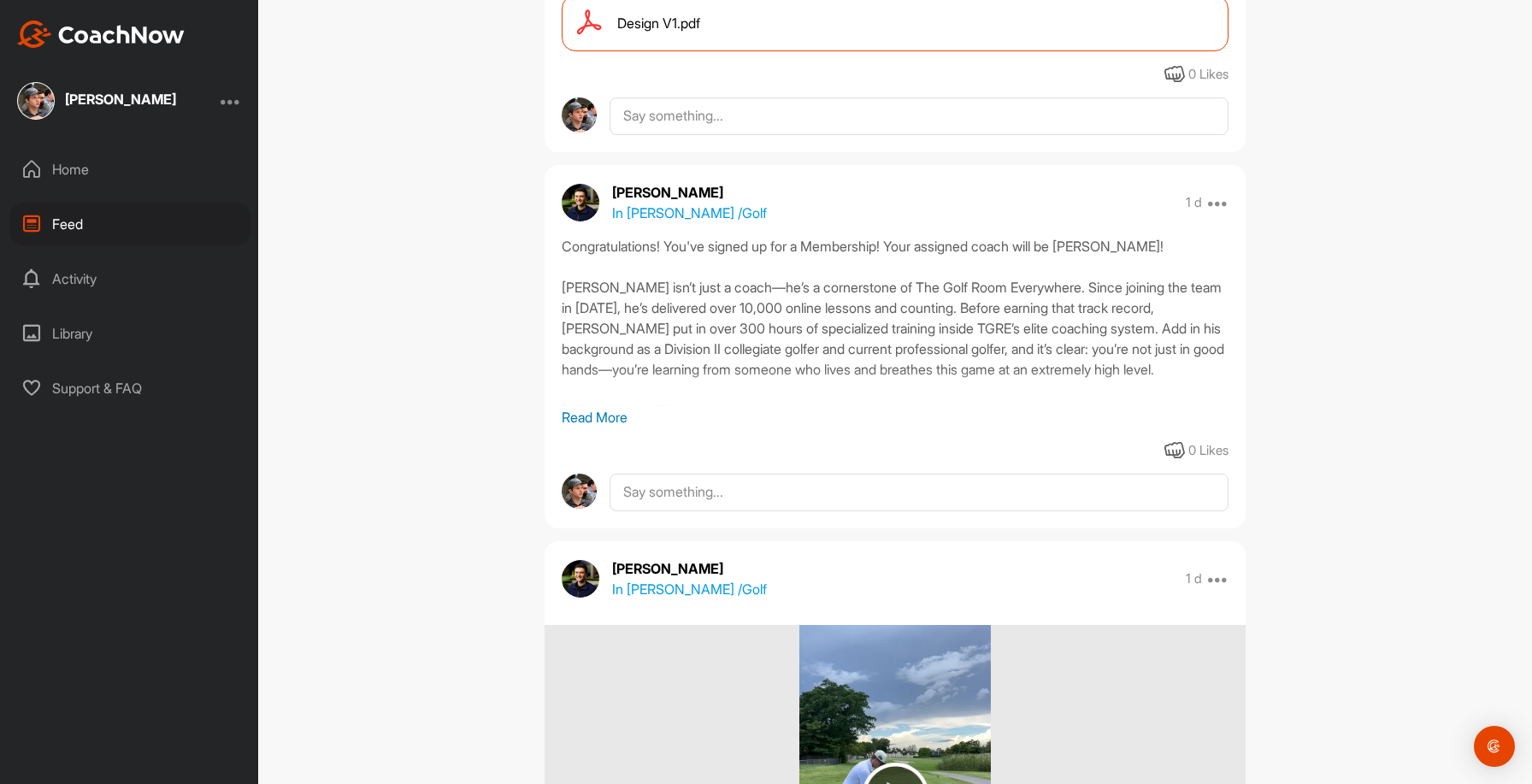
click at [615, 428] on p "Read More" at bounding box center [894, 418] width 667 height 21
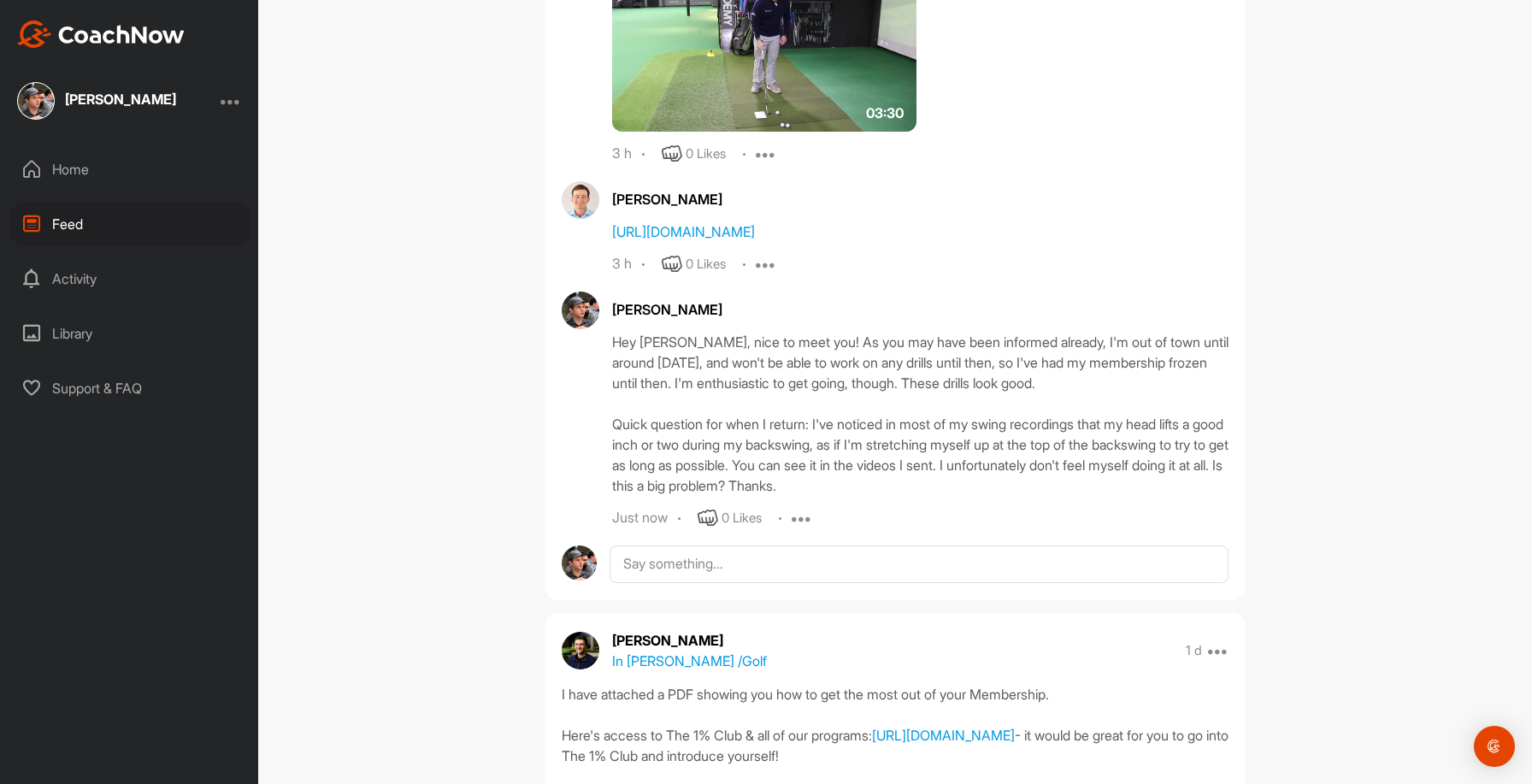
scroll to position [1301, 0]
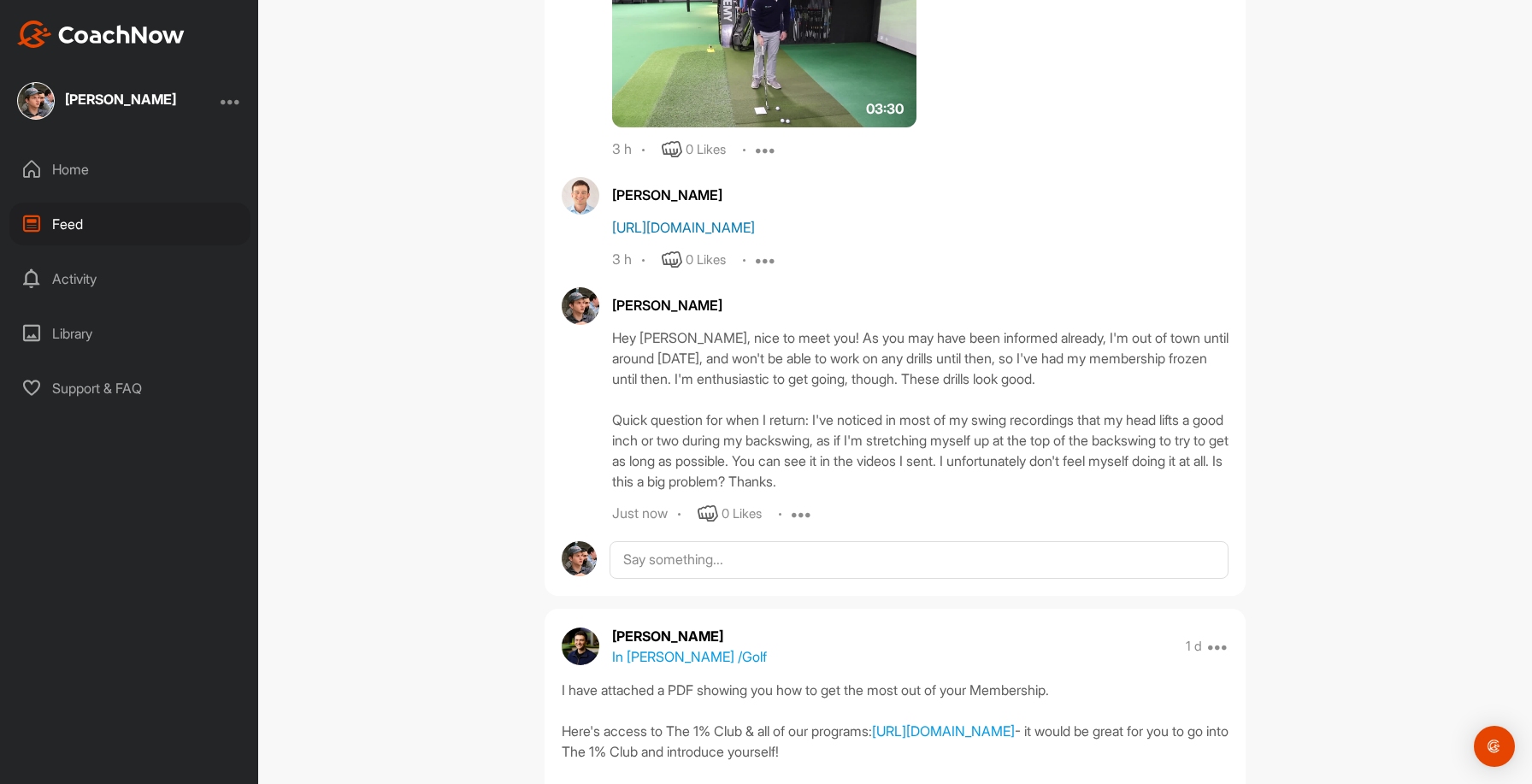
click at [678, 234] on link "[URL][DOMAIN_NAME]" at bounding box center [683, 227] width 143 height 17
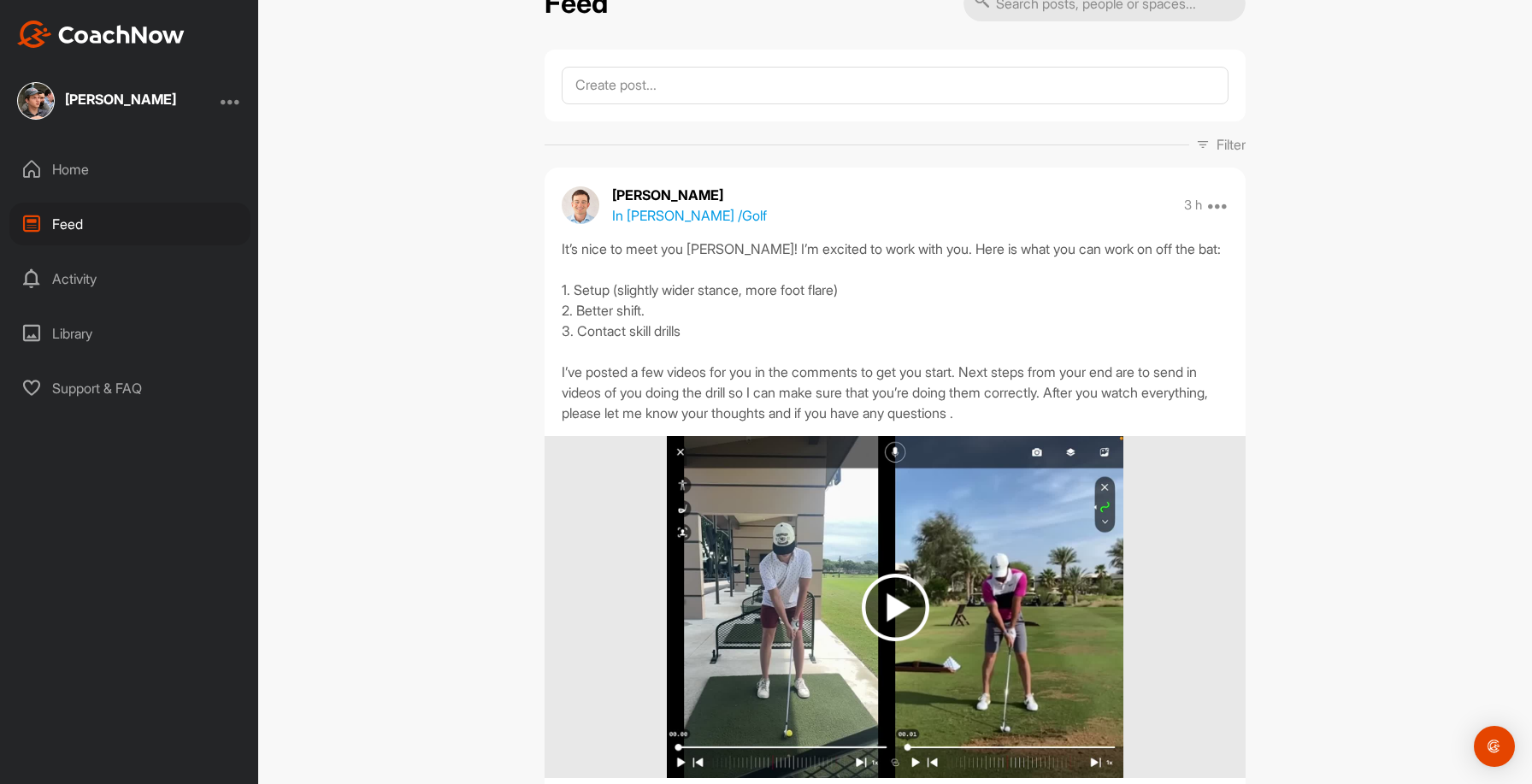
scroll to position [0, 0]
